Goal: Find specific page/section: Find specific page/section

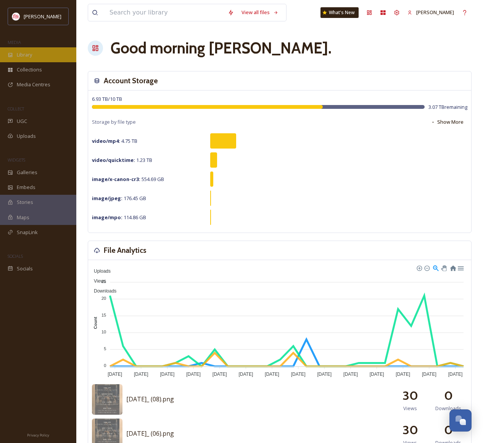
click at [41, 55] on div "Library" at bounding box center [38, 54] width 76 height 15
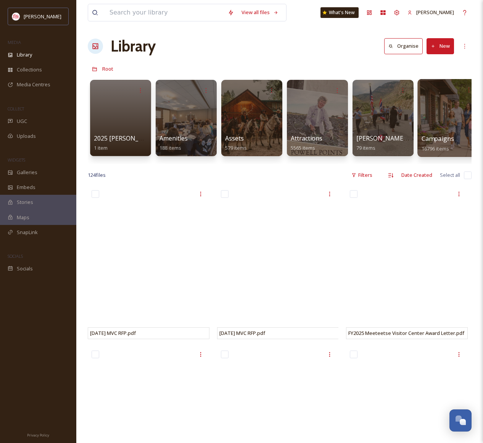
click at [435, 120] on div at bounding box center [448, 118] width 62 height 78
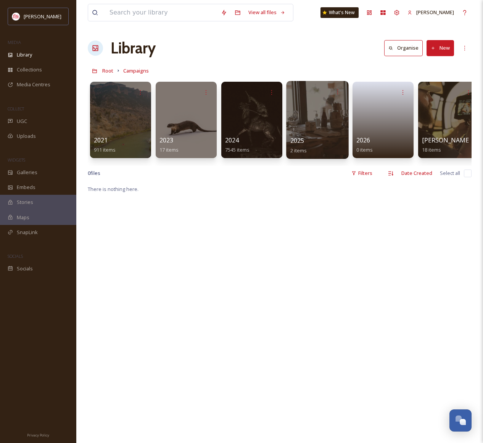
click at [304, 121] on div at bounding box center [317, 120] width 62 height 78
